Goal: Task Accomplishment & Management: Use online tool/utility

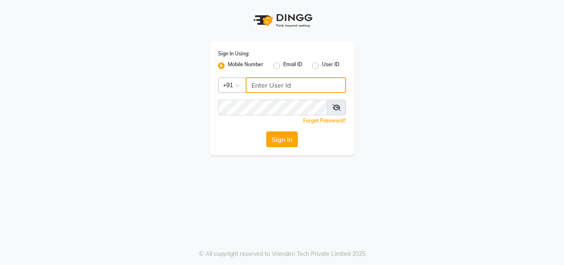
type input "9049785343"
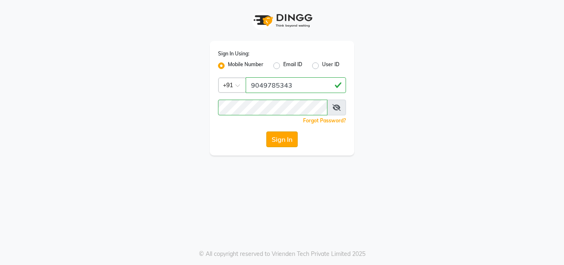
click at [278, 137] on button "Sign In" at bounding box center [281, 139] width 31 height 16
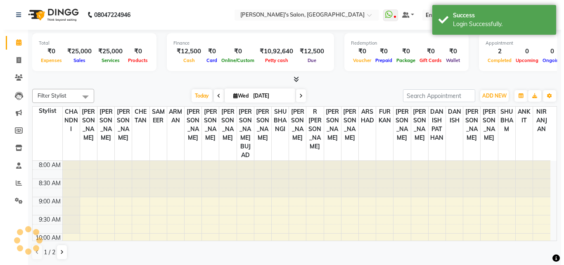
scroll to position [368, 0]
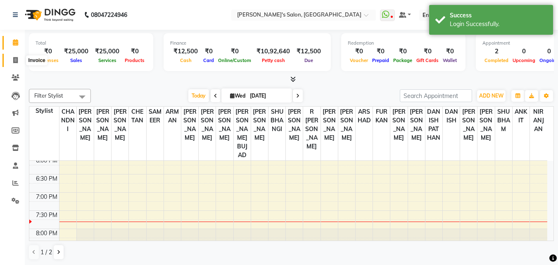
click at [16, 61] on icon at bounding box center [15, 60] width 5 height 6
select select "5023"
select select "service"
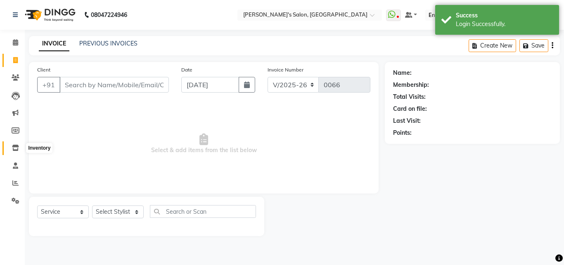
click at [15, 145] on icon at bounding box center [15, 147] width 7 height 6
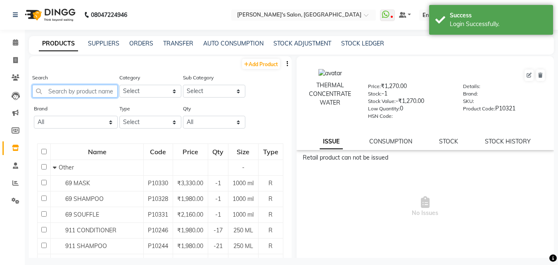
click at [71, 90] on input "text" at bounding box center [74, 91] width 85 height 13
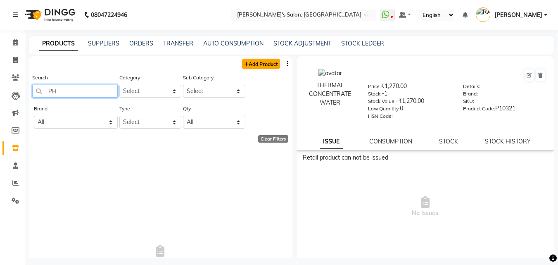
type input "PH"
click at [254, 64] on link "Add Product" at bounding box center [261, 64] width 38 height 10
select select "true"
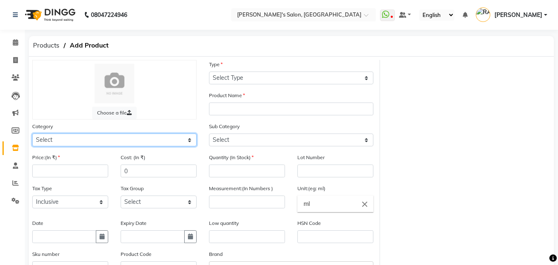
click at [99, 138] on select "Select Hair Skin Makeup Personal Care Appliances [PERSON_NAME] Waxing Disposabl…" at bounding box center [114, 139] width 164 height 13
select select "506101100"
click at [32, 133] on select "Select Hair Skin Makeup Personal Care Appliances [PERSON_NAME] Waxing Disposabl…" at bounding box center [114, 139] width 164 height 13
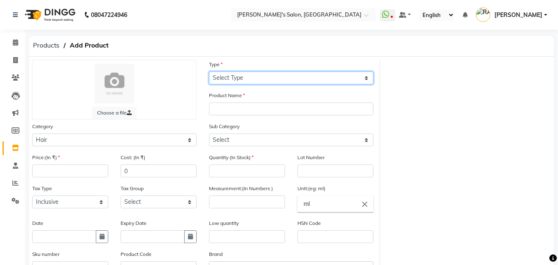
click at [246, 77] on select "Select Type Both Retail Consumable" at bounding box center [291, 77] width 164 height 13
select select "R"
click at [209, 71] on select "Select Type Both Retail Consumable" at bounding box center [291, 77] width 164 height 13
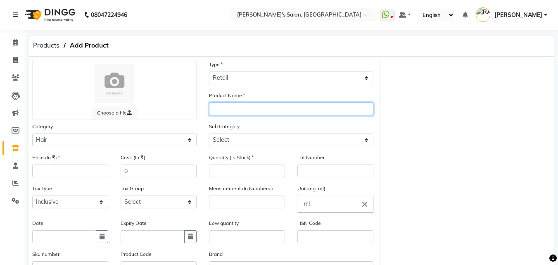
click at [238, 111] on input "text" at bounding box center [291, 108] width 164 height 13
type input "PH SHAMPOO"
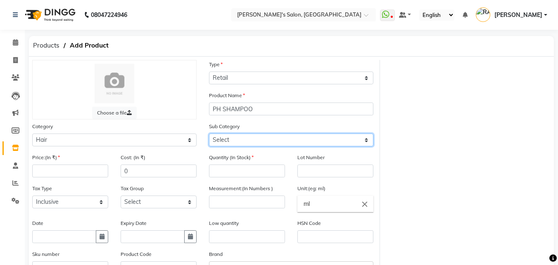
click at [237, 143] on select "Select Shampoo Conditioner Cream Mask Oil Serum Color Appliances Treatment Styl…" at bounding box center [291, 139] width 164 height 13
select select "506101101"
click at [209, 133] on select "Select Shampoo Conditioner Cream Mask Oil Serum Color Appliances Treatment Styl…" at bounding box center [291, 139] width 164 height 13
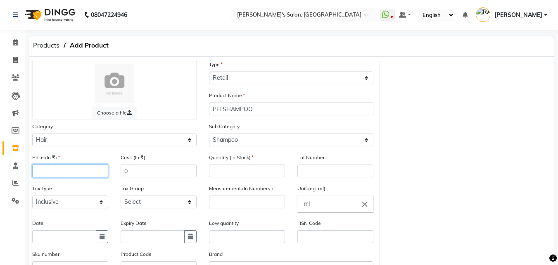
click at [86, 170] on input "number" at bounding box center [70, 170] width 76 height 13
type input "2500"
click at [222, 171] on input "number" at bounding box center [247, 170] width 76 height 13
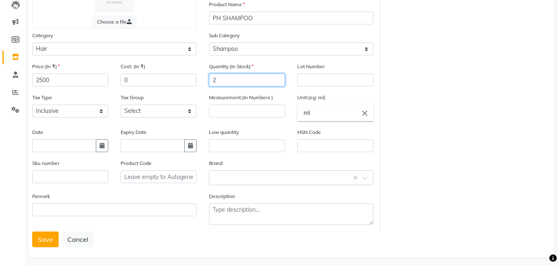
scroll to position [97, 0]
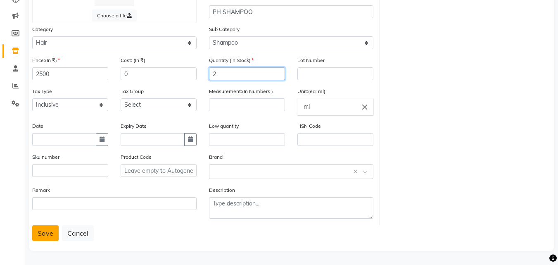
type input "2"
click at [44, 231] on button "Save" at bounding box center [45, 233] width 26 height 16
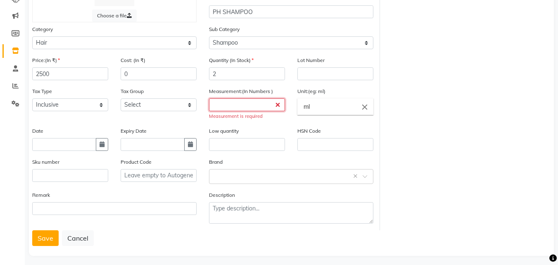
click at [237, 108] on input "number" at bounding box center [247, 104] width 76 height 13
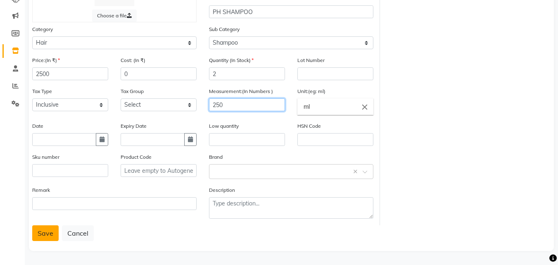
type input "250"
click at [43, 236] on button "Save" at bounding box center [45, 233] width 26 height 16
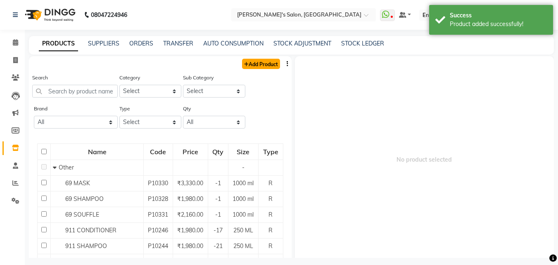
click at [258, 64] on link "Add Product" at bounding box center [261, 64] width 38 height 10
select select "true"
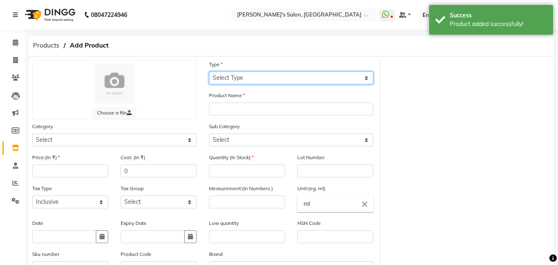
click at [223, 76] on select "Select Type Both Retail Consumable" at bounding box center [291, 77] width 164 height 13
select select "R"
click at [209, 71] on select "Select Type Both Retail Consumable" at bounding box center [291, 77] width 164 height 13
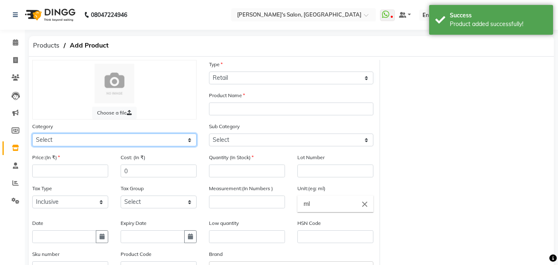
click at [90, 139] on select "Select Hair Skin Makeup Personal Care Appliances [PERSON_NAME] Waxing Disposabl…" at bounding box center [114, 139] width 164 height 13
select select "506101100"
click at [32, 133] on select "Select Hair Skin Makeup Personal Care Appliances [PERSON_NAME] Waxing Disposabl…" at bounding box center [114, 139] width 164 height 13
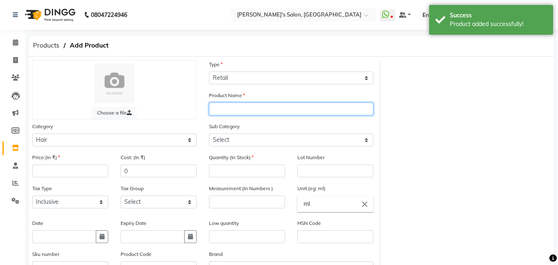
click at [222, 109] on input "text" at bounding box center [291, 108] width 164 height 13
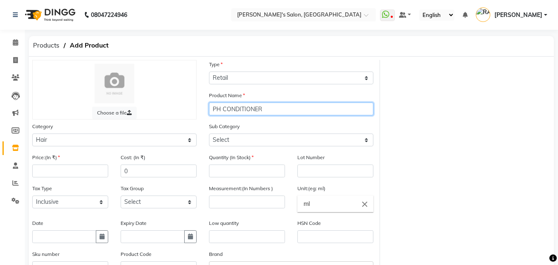
type input "PH CONDITIONER"
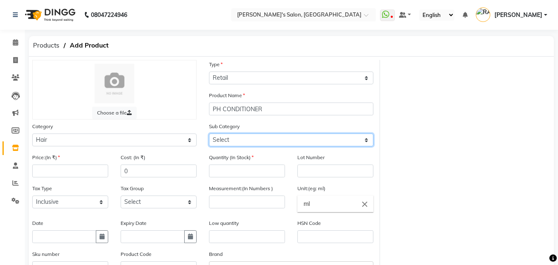
click at [233, 139] on select "Select Shampoo Conditioner Cream Mask Oil Serum Color Appliances Treatment Styl…" at bounding box center [291, 139] width 164 height 13
select select "506101102"
click at [209, 133] on select "Select Shampoo Conditioner Cream Mask Oil Serum Color Appliances Treatment Styl…" at bounding box center [291, 139] width 164 height 13
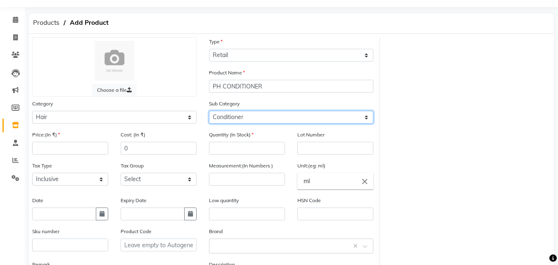
scroll to position [41, 0]
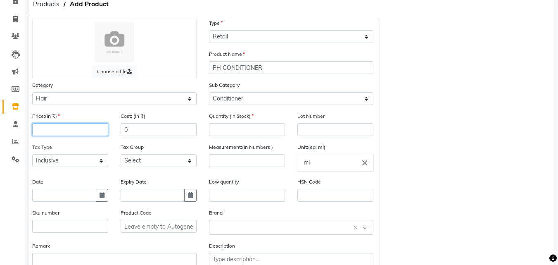
click at [51, 129] on input "number" at bounding box center [70, 129] width 76 height 13
type input "2800"
click at [236, 133] on input "number" at bounding box center [247, 129] width 76 height 13
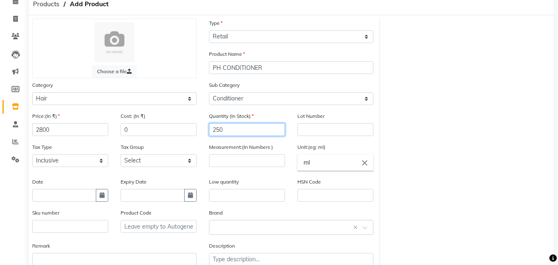
type input "250"
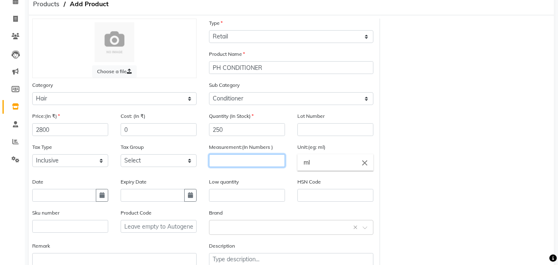
click at [223, 158] on input "number" at bounding box center [247, 160] width 76 height 13
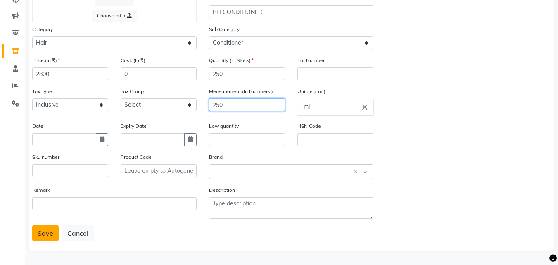
type input "250"
click at [52, 232] on button "Save" at bounding box center [45, 233] width 26 height 16
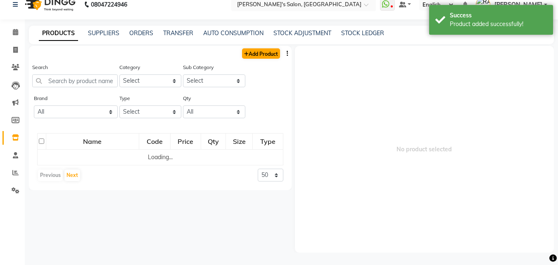
click at [260, 50] on div "Add Product Search Category Select Hair Skin Makeup Personal Care Appliances [P…" at bounding box center [160, 118] width 262 height 144
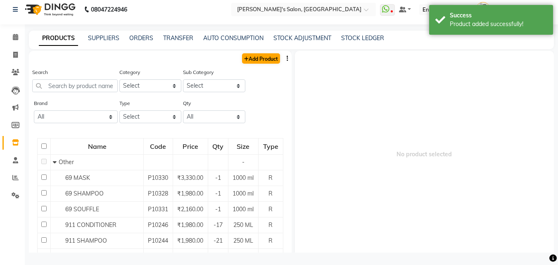
scroll to position [5, 0]
click at [258, 57] on link "Add Product" at bounding box center [261, 58] width 38 height 10
select select "true"
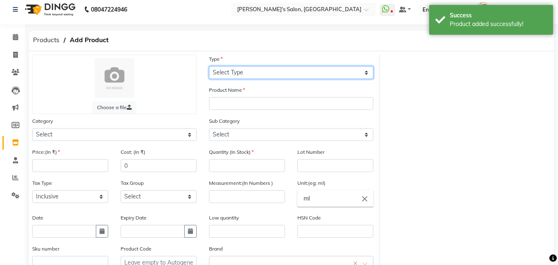
click at [230, 75] on select "Select Type Both Retail Consumable" at bounding box center [291, 72] width 164 height 13
select select "R"
click at [209, 66] on select "Select Type Both Retail Consumable" at bounding box center [291, 72] width 164 height 13
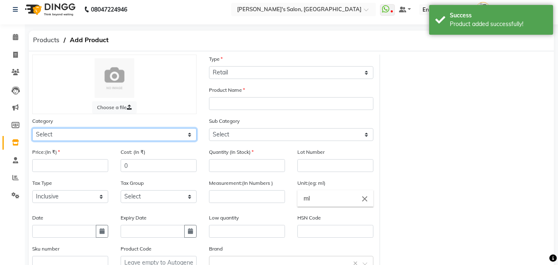
click at [100, 128] on select "Select Hair Skin Makeup Personal Care Appliances [PERSON_NAME] Waxing Disposabl…" at bounding box center [114, 134] width 164 height 13
select select "506101100"
click at [32, 128] on select "Select Hair Skin Makeup Personal Care Appliances [PERSON_NAME] Waxing Disposabl…" at bounding box center [114, 134] width 164 height 13
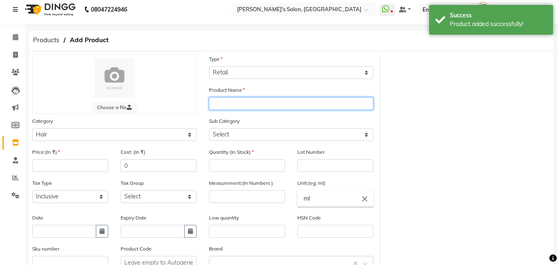
click at [222, 103] on input "text" at bounding box center [291, 103] width 164 height 13
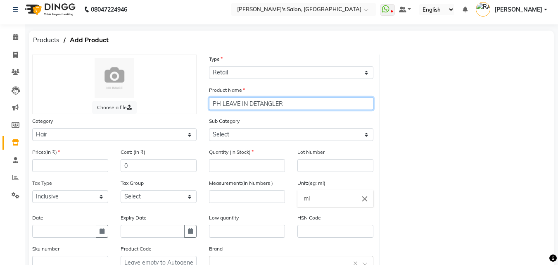
type input "PH LEAVE IN DETANGLER"
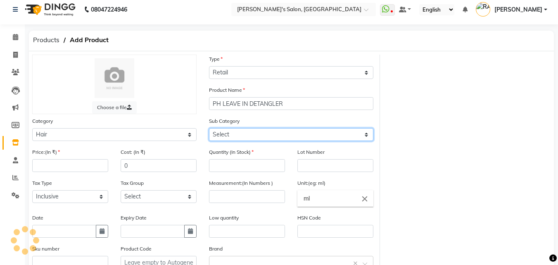
click at [222, 133] on select "Select Shampoo Conditioner Cream Mask Oil Serum Color Appliances Treatment Styl…" at bounding box center [291, 134] width 164 height 13
select select "506101103"
click at [209, 128] on select "Select Shampoo Conditioner Cream Mask Oil Serum Color Appliances Treatment Styl…" at bounding box center [291, 134] width 164 height 13
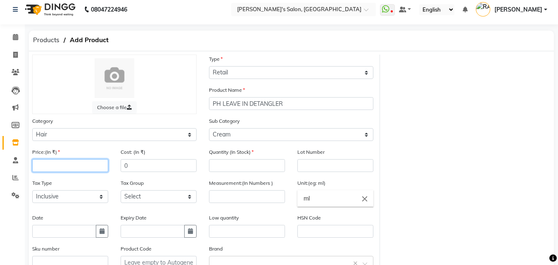
click at [73, 168] on input "number" at bounding box center [70, 165] width 76 height 13
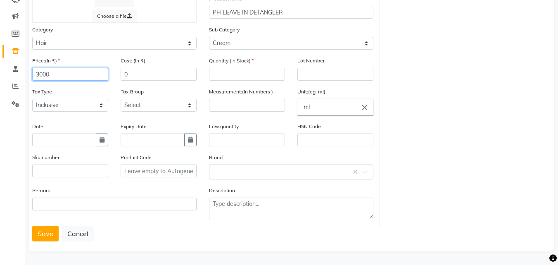
scroll to position [97, 0]
type input "3000"
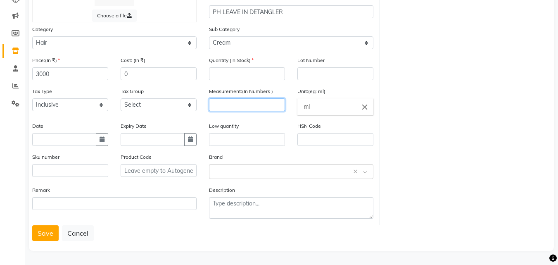
click at [231, 103] on input "number" at bounding box center [247, 104] width 76 height 13
type input "250"
click at [33, 235] on button "Save" at bounding box center [45, 233] width 26 height 16
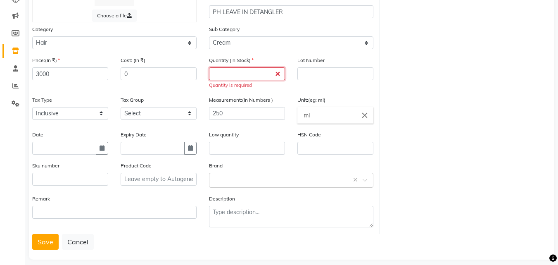
click at [235, 76] on input "number" at bounding box center [247, 73] width 76 height 13
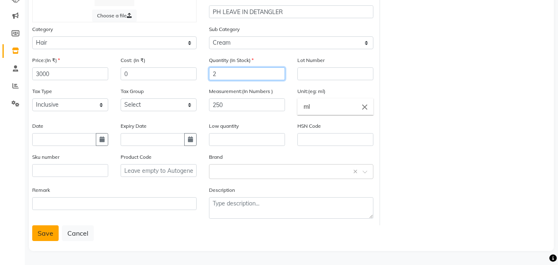
type input "2"
click at [49, 235] on button "Save" at bounding box center [45, 233] width 26 height 16
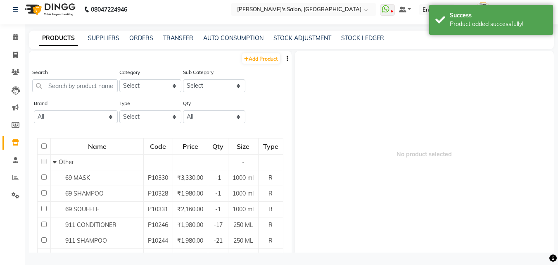
scroll to position [5, 0]
click at [250, 61] on link "Add Product" at bounding box center [261, 58] width 38 height 10
select select "true"
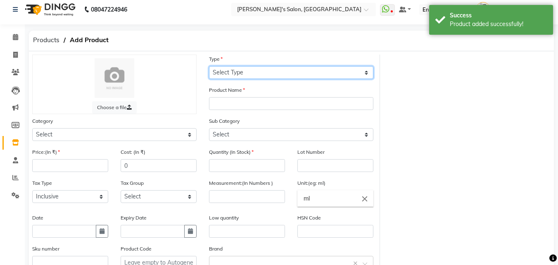
click at [239, 75] on select "Select Type Both Retail Consumable" at bounding box center [291, 72] width 164 height 13
click at [209, 66] on select "Select Type Both Retail Consumable" at bounding box center [291, 72] width 164 height 13
click at [242, 74] on select "Select Type Both Retail Consumable" at bounding box center [291, 72] width 164 height 13
select select "R"
click at [209, 66] on select "Select Type Both Retail Consumable" at bounding box center [291, 72] width 164 height 13
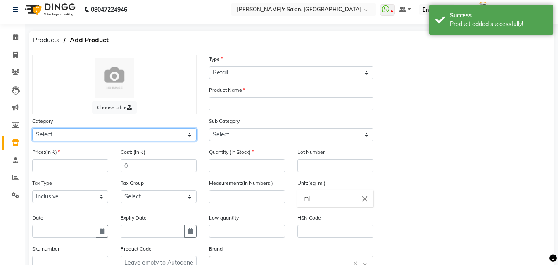
click at [67, 132] on select "Select Hair Skin Makeup Personal Care Appliances [PERSON_NAME] Waxing Disposabl…" at bounding box center [114, 134] width 164 height 13
select select "506101100"
click at [32, 128] on select "Select Hair Skin Makeup Personal Care Appliances [PERSON_NAME] Waxing Disposabl…" at bounding box center [114, 134] width 164 height 13
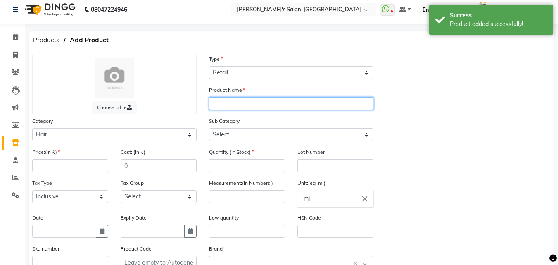
click at [224, 100] on input "text" at bounding box center [291, 103] width 164 height 13
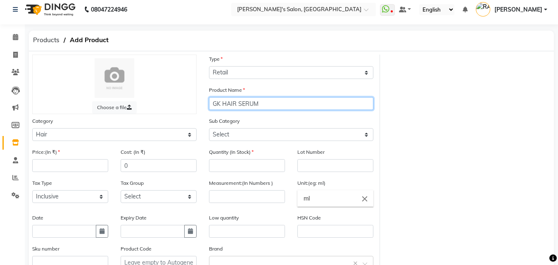
type input "GK HAIR SERUM"
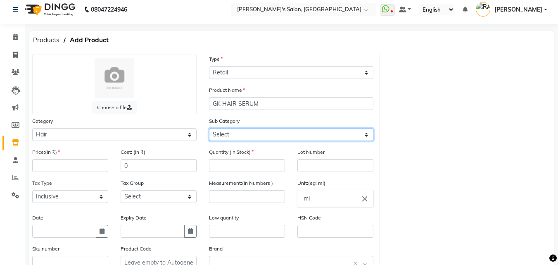
click at [223, 132] on select "Select Shampoo Conditioner Cream Mask Oil Serum Color Appliances Treatment Styl…" at bounding box center [291, 134] width 164 height 13
click at [209, 128] on select "Select Shampoo Conditioner Cream Mask Oil Serum Color Appliances Treatment Styl…" at bounding box center [291, 134] width 164 height 13
click at [235, 137] on select "Select Shampoo Conditioner Cream Mask Oil Serum Color Appliances Treatment Styl…" at bounding box center [291, 134] width 164 height 13
select select "506101106"
click at [209, 128] on select "Select Shampoo Conditioner Cream Mask Oil Serum Color Appliances Treatment Styl…" at bounding box center [291, 134] width 164 height 13
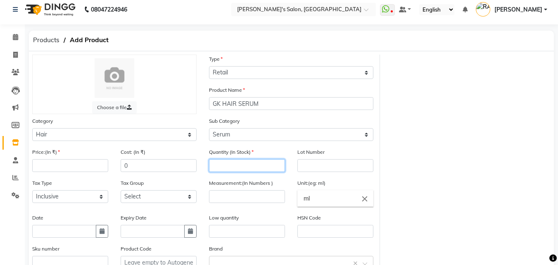
click at [231, 167] on input "number" at bounding box center [247, 165] width 76 height 13
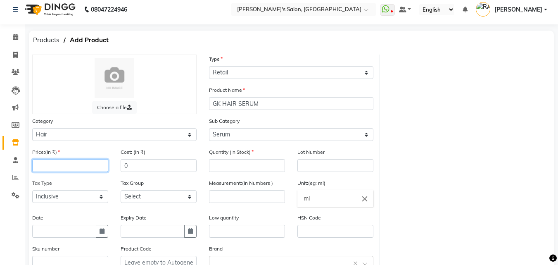
click at [73, 165] on input "number" at bounding box center [70, 165] width 76 height 13
type input "3200"
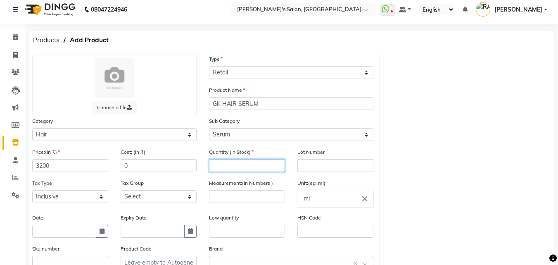
click at [221, 162] on input "number" at bounding box center [247, 165] width 76 height 13
type input "5"
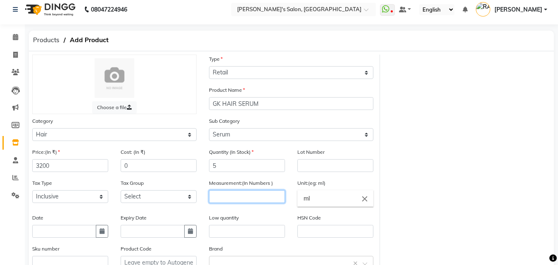
click at [227, 198] on input "number" at bounding box center [247, 196] width 76 height 13
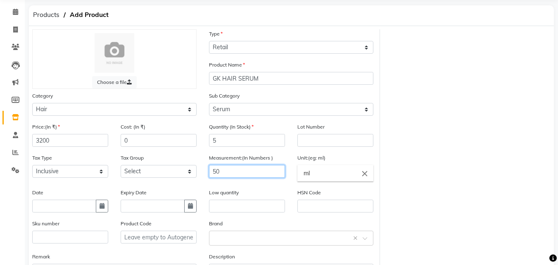
scroll to position [97, 0]
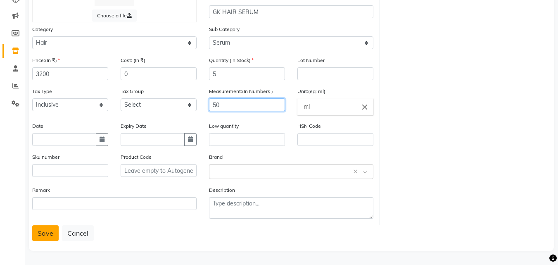
type input "50"
click at [34, 232] on button "Save" at bounding box center [45, 233] width 26 height 16
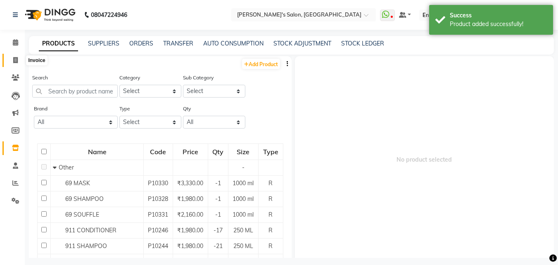
click at [19, 60] on span at bounding box center [15, 60] width 14 height 9
select select "5023"
select select "service"
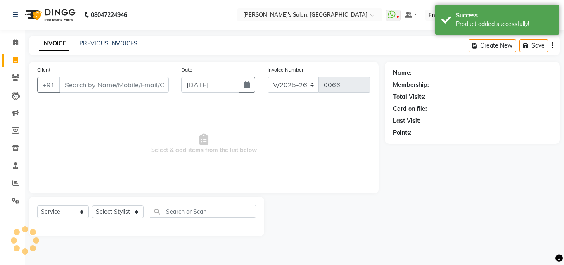
click at [90, 87] on input "Client" at bounding box center [113, 85] width 109 height 16
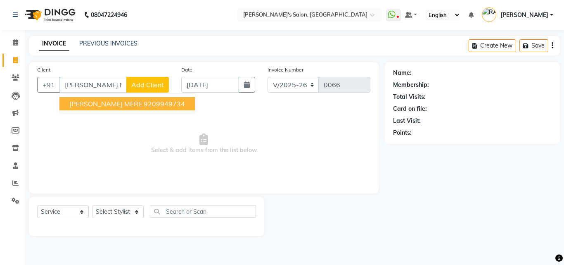
click at [144, 102] on ngb-highlight "9209949734" at bounding box center [164, 103] width 41 height 8
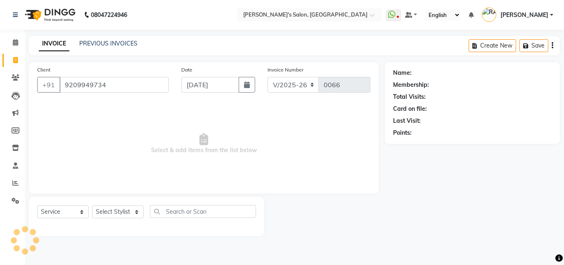
type input "9209949734"
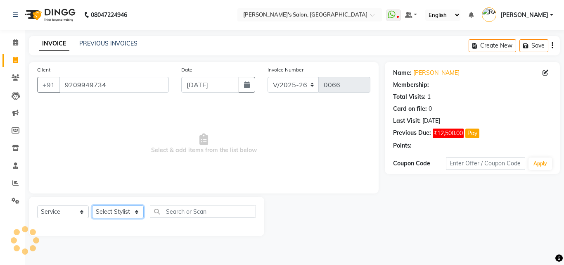
click at [116, 212] on select "Select Stylist [PERSON_NAME] ANKIT [PERSON_NAME] [PERSON_NAME] CHANDNI CHETAN D…" at bounding box center [118, 211] width 52 height 13
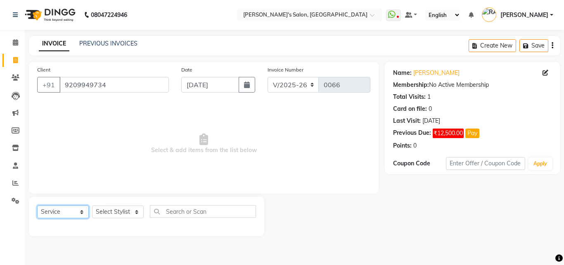
click at [61, 211] on select "Select Service Product Membership Package Voucher Prepaid Gift Card" at bounding box center [63, 211] width 52 height 13
click at [37, 205] on select "Select Service Product Membership Package Voucher Prepaid Gift Card" at bounding box center [63, 211] width 52 height 13
click at [106, 209] on select "Select Stylist [PERSON_NAME] ANKIT [PERSON_NAME] [PERSON_NAME] CHANDNI CHETAN D…" at bounding box center [118, 211] width 52 height 13
select select "31952"
click at [92, 205] on select "Select Stylist [PERSON_NAME] ANKIT [PERSON_NAME] [PERSON_NAME] CHANDNI CHETAN D…" at bounding box center [118, 211] width 52 height 13
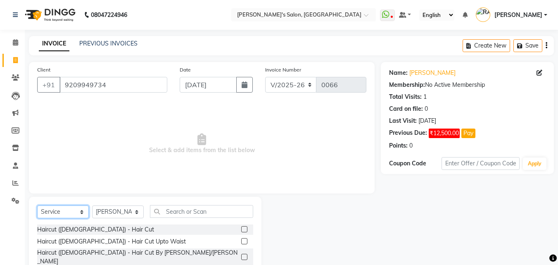
click at [66, 213] on select "Select Service Product Membership Package Voucher Prepaid Gift Card" at bounding box center [63, 211] width 52 height 13
select select "product"
click at [37, 205] on select "Select Service Product Membership Package Voucher Prepaid Gift Card" at bounding box center [63, 211] width 52 height 13
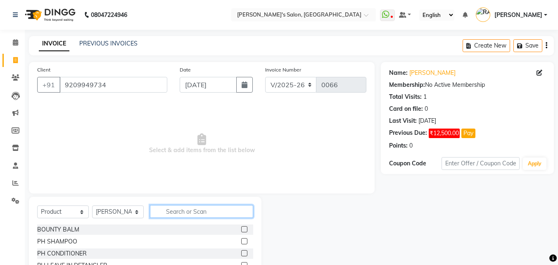
click at [172, 209] on input "text" at bounding box center [201, 211] width 103 height 13
type input "PH"
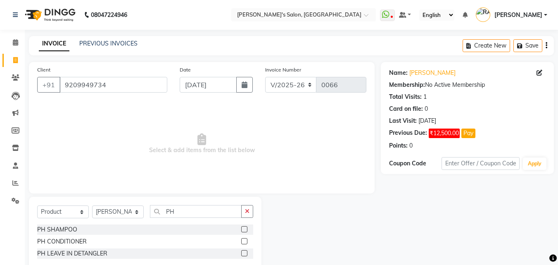
click at [243, 228] on label at bounding box center [244, 229] width 6 height 6
click at [243, 228] on input "checkbox" at bounding box center [243, 229] width 5 height 5
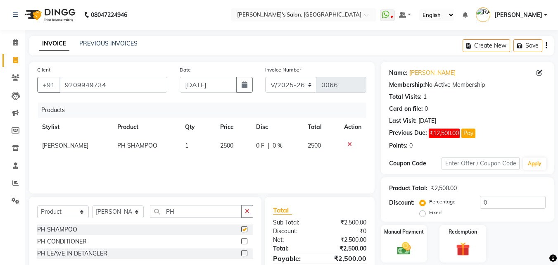
checkbox input "false"
click at [244, 240] on label at bounding box center [244, 241] width 6 height 6
click at [244, 240] on input "checkbox" at bounding box center [243, 241] width 5 height 5
checkbox input "false"
click at [244, 254] on label at bounding box center [244, 253] width 6 height 6
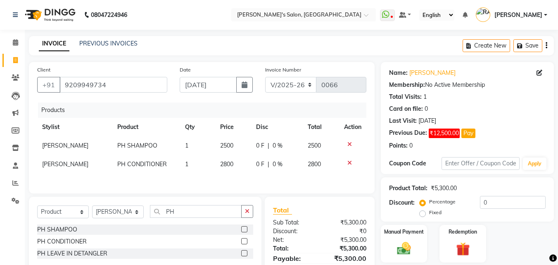
click at [244, 254] on input "checkbox" at bounding box center [243, 252] width 5 height 5
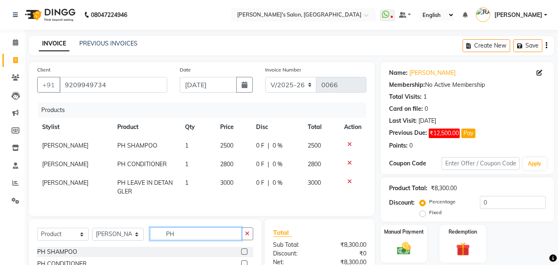
checkbox input "false"
click at [188, 237] on input "PH" at bounding box center [196, 233] width 92 height 13
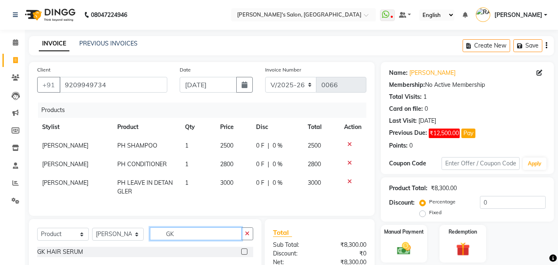
type input "GK"
click at [244, 254] on label at bounding box center [244, 251] width 6 height 6
click at [244, 254] on input "checkbox" at bounding box center [243, 251] width 5 height 5
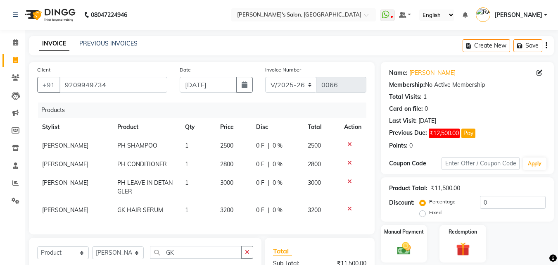
checkbox input "false"
click at [258, 143] on span "0 F" at bounding box center [260, 145] width 8 height 9
select select "31952"
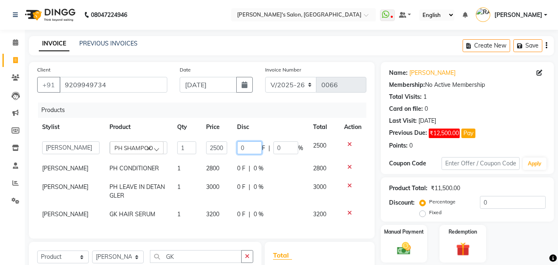
click at [258, 143] on input "0" at bounding box center [249, 147] width 25 height 13
type input "100"
click at [242, 170] on tr "[PERSON_NAME] PH CONDITIONER 1 2800 0 F | 0 % 2800" at bounding box center [201, 168] width 329 height 19
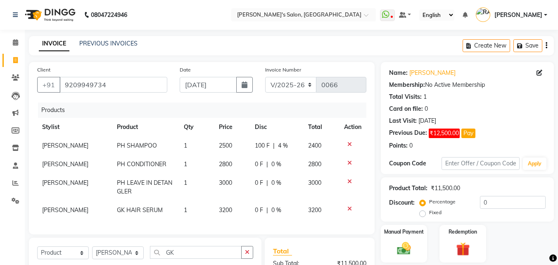
click at [242, 170] on td "2800" at bounding box center [232, 164] width 36 height 19
select select "31952"
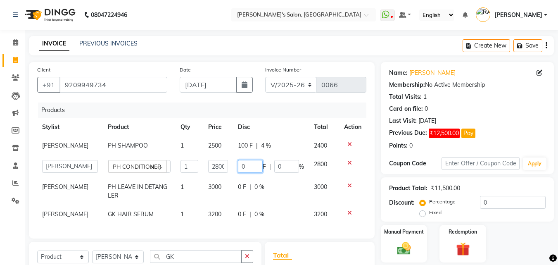
click at [252, 167] on input "0" at bounding box center [250, 166] width 25 height 13
type input "100"
click at [245, 187] on tr "[PERSON_NAME] PH LEAVE IN DETANGLER 1 3000 0 F | 0 % 3000" at bounding box center [201, 190] width 329 height 27
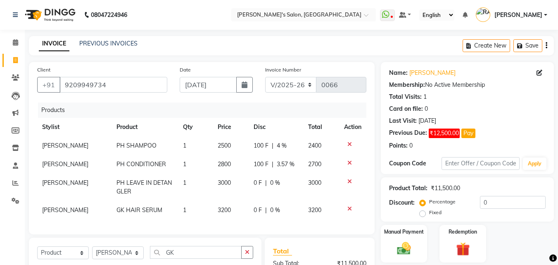
click at [245, 187] on td "3000" at bounding box center [231, 186] width 36 height 27
select select "31952"
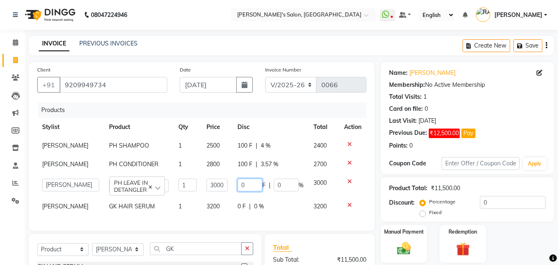
click at [252, 186] on input "0" at bounding box center [249, 184] width 25 height 13
type input "100"
click at [242, 205] on tr "[PERSON_NAME] GK HAIR SERUM 1 3200 0 F | 0 % 3200" at bounding box center [201, 206] width 329 height 19
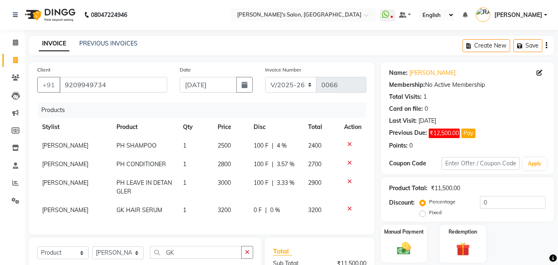
click at [242, 205] on td "3200" at bounding box center [231, 210] width 36 height 19
select select "31952"
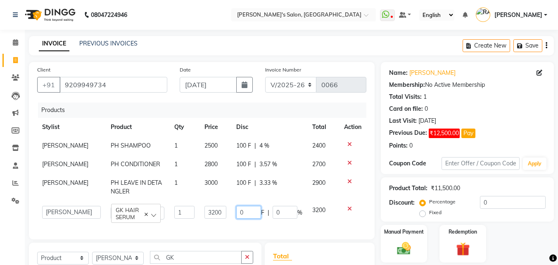
click at [249, 207] on input "0" at bounding box center [248, 212] width 25 height 13
type input "100"
click at [299, 195] on td "100 F | 3.33 %" at bounding box center [269, 186] width 76 height 27
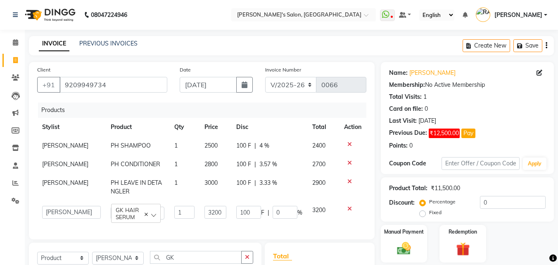
select select "31952"
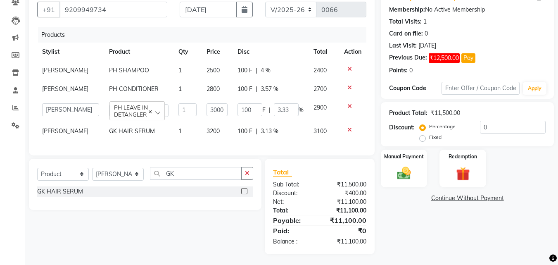
scroll to position [83, 0]
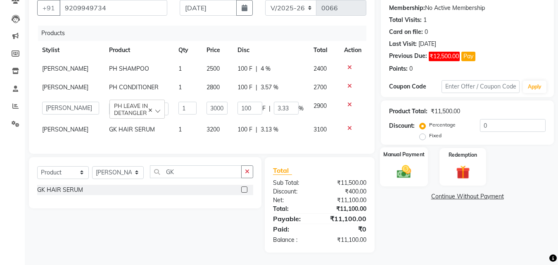
click at [404, 156] on div "Manual Payment" at bounding box center [404, 166] width 48 height 39
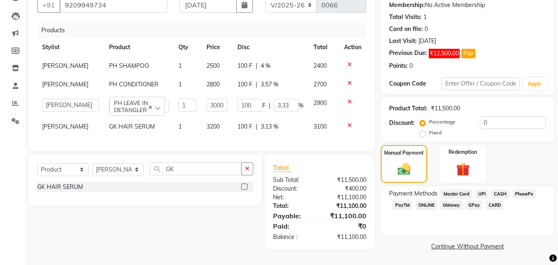
click at [406, 202] on span "PayTM" at bounding box center [402, 204] width 20 height 9
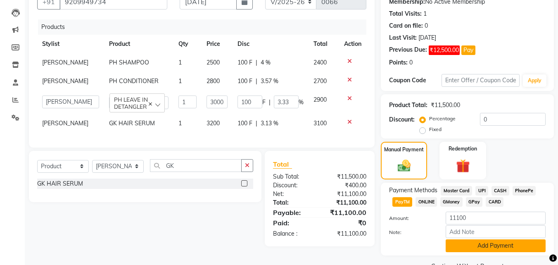
click at [457, 241] on button "Add Payment" at bounding box center [495, 245] width 100 height 13
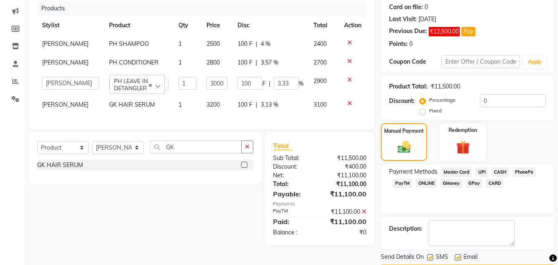
scroll to position [126, 0]
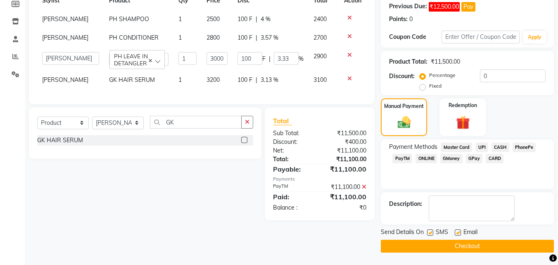
drag, startPoint x: 457, startPoint y: 230, endPoint x: 457, endPoint y: 235, distance: 5.0
click at [457, 234] on label at bounding box center [457, 232] width 6 height 6
click at [457, 234] on input "checkbox" at bounding box center [456, 232] width 5 height 5
checkbox input "false"
click at [457, 240] on button "Checkout" at bounding box center [466, 245] width 173 height 13
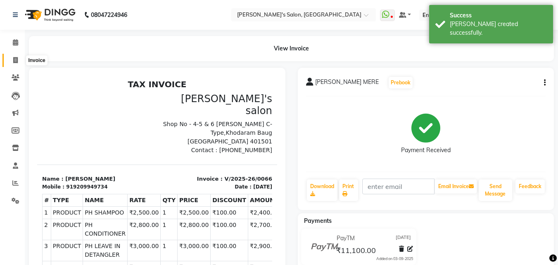
click at [14, 61] on icon at bounding box center [15, 60] width 5 height 6
select select "5023"
select select "service"
